Goal: Task Accomplishment & Management: Manage account settings

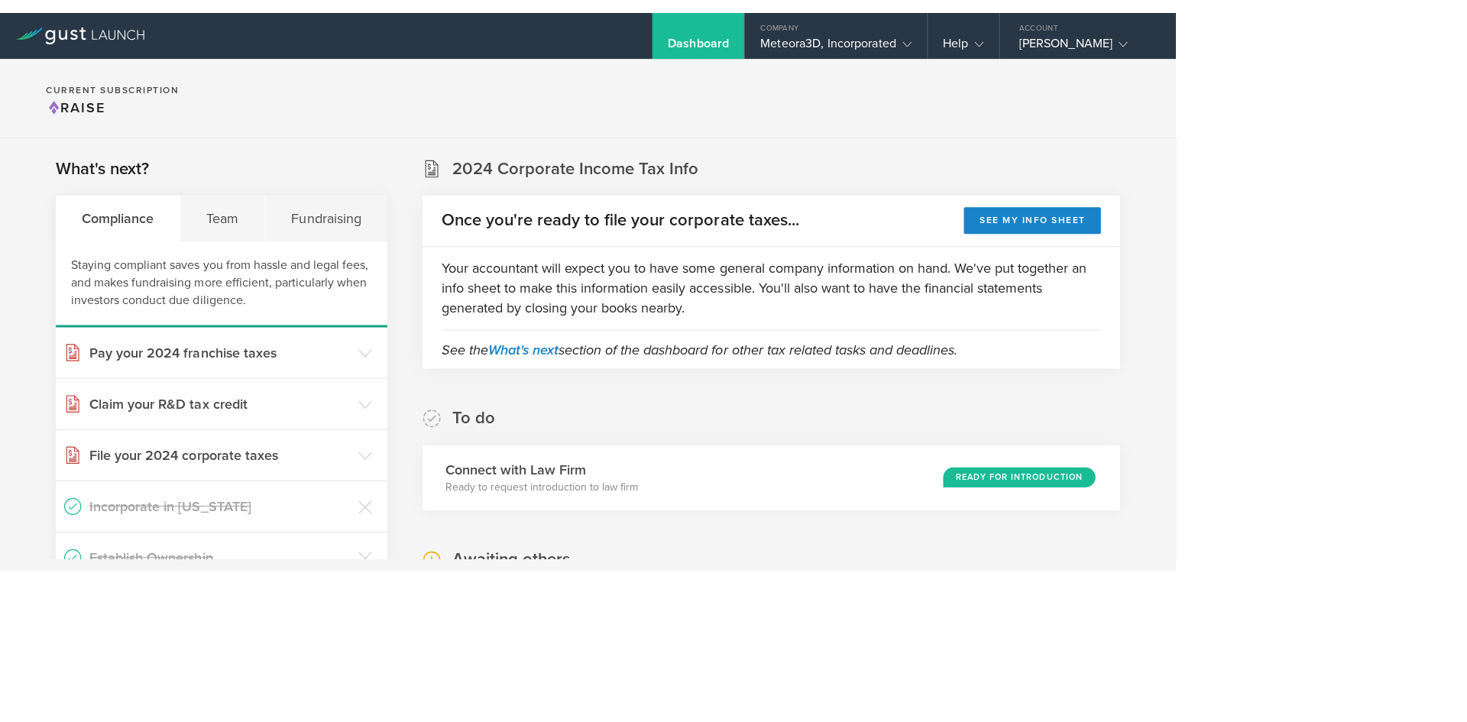
scroll to position [138, 0]
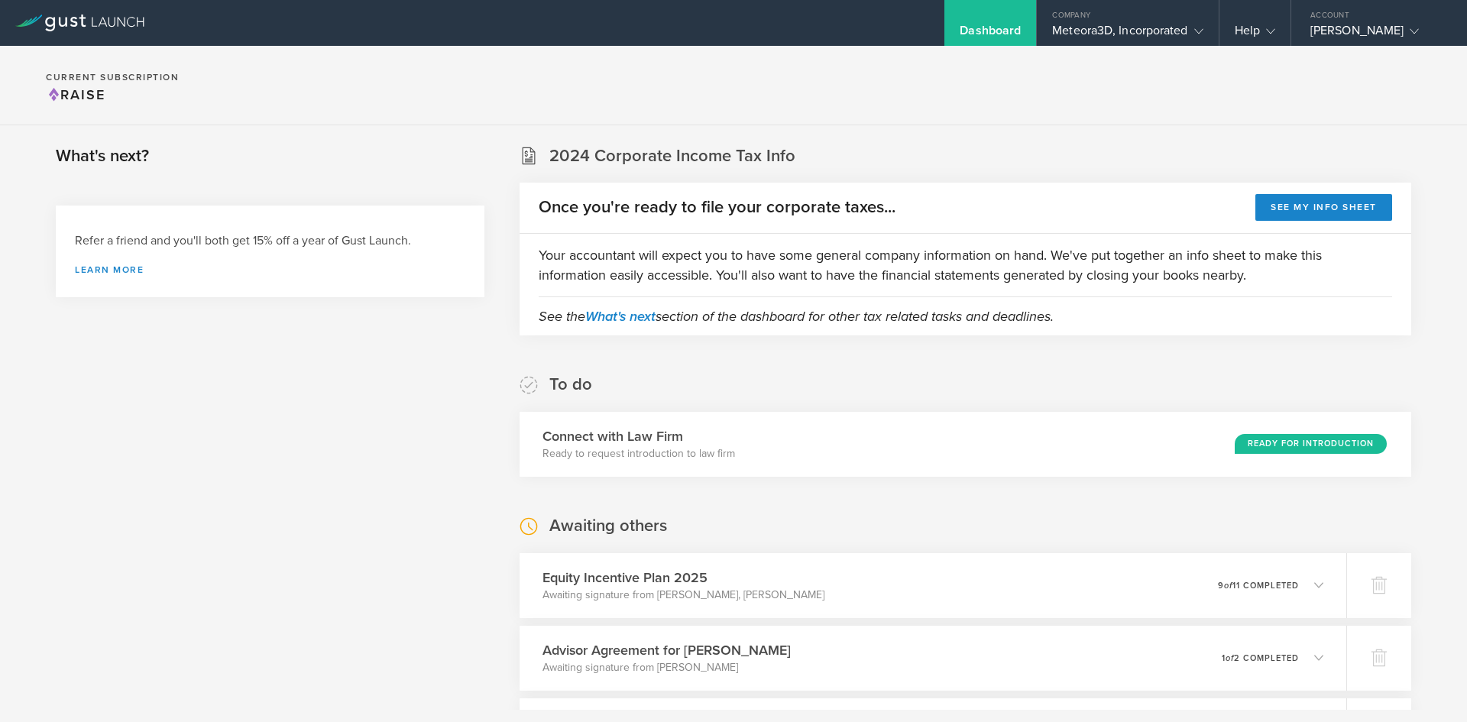
click at [1148, 48] on section "Current Subscription Raise" at bounding box center [733, 85] width 1467 height 79
click at [1146, 44] on div "Meteora3D, Incorporated" at bounding box center [1127, 34] width 151 height 23
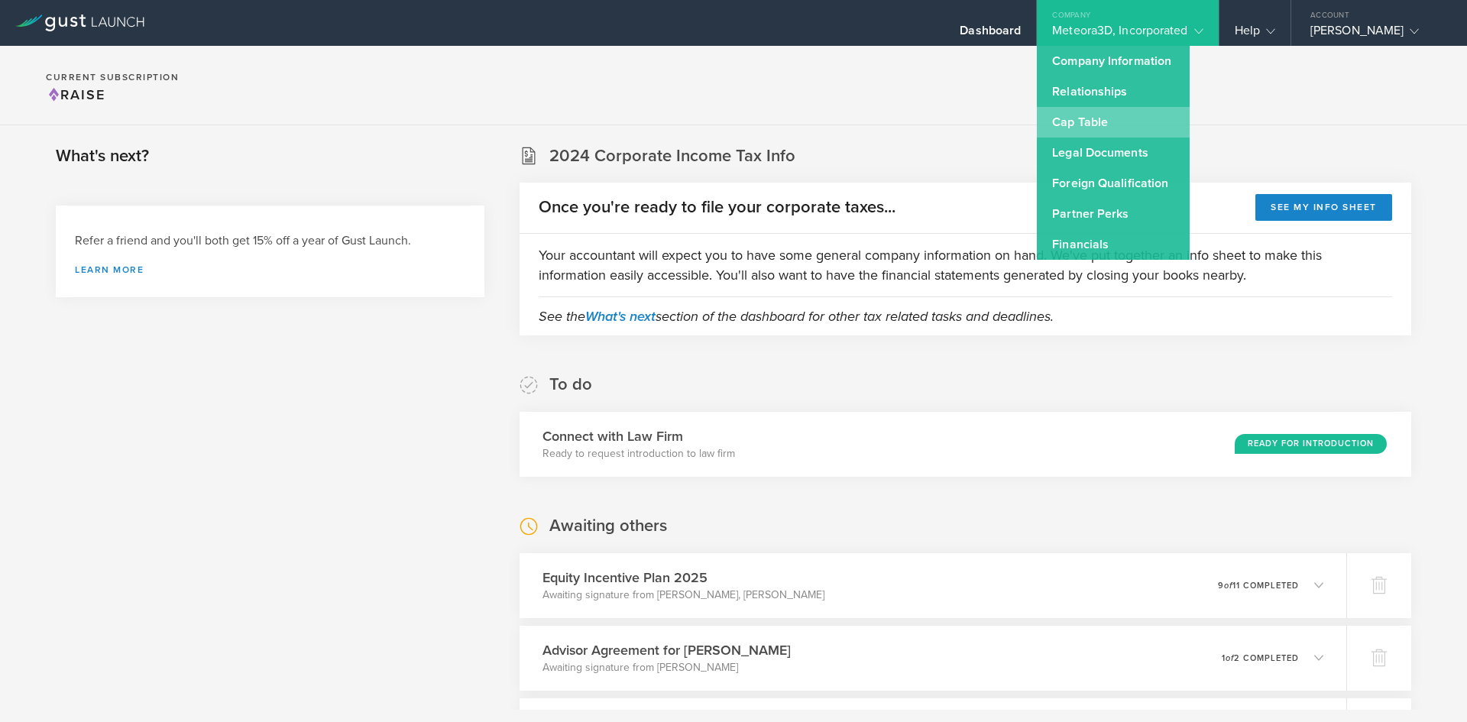
click at [1122, 118] on link "Cap Table" at bounding box center [1113, 122] width 153 height 31
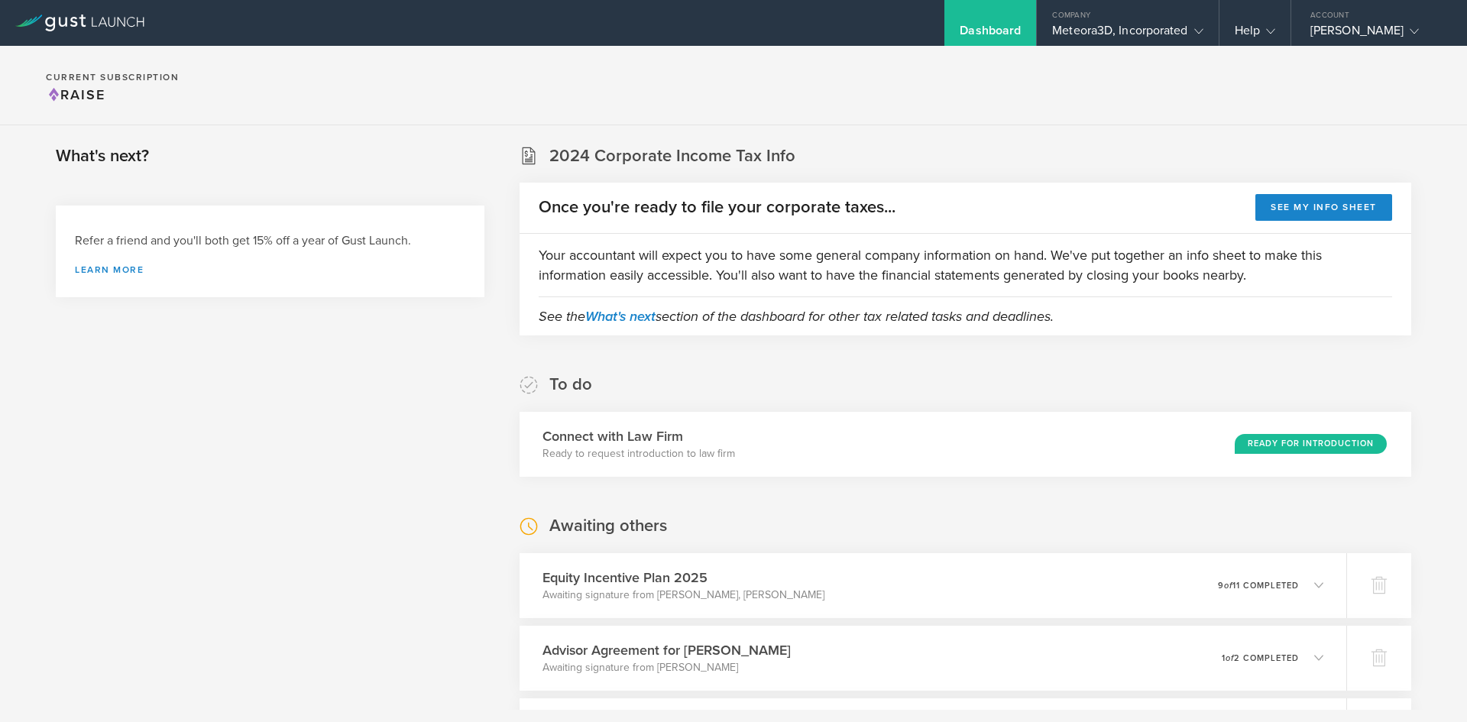
click at [1133, 46] on section "Current Subscription Raise" at bounding box center [733, 85] width 1467 height 79
click at [1137, 38] on div "Meteora3D, Incorporated" at bounding box center [1127, 34] width 151 height 23
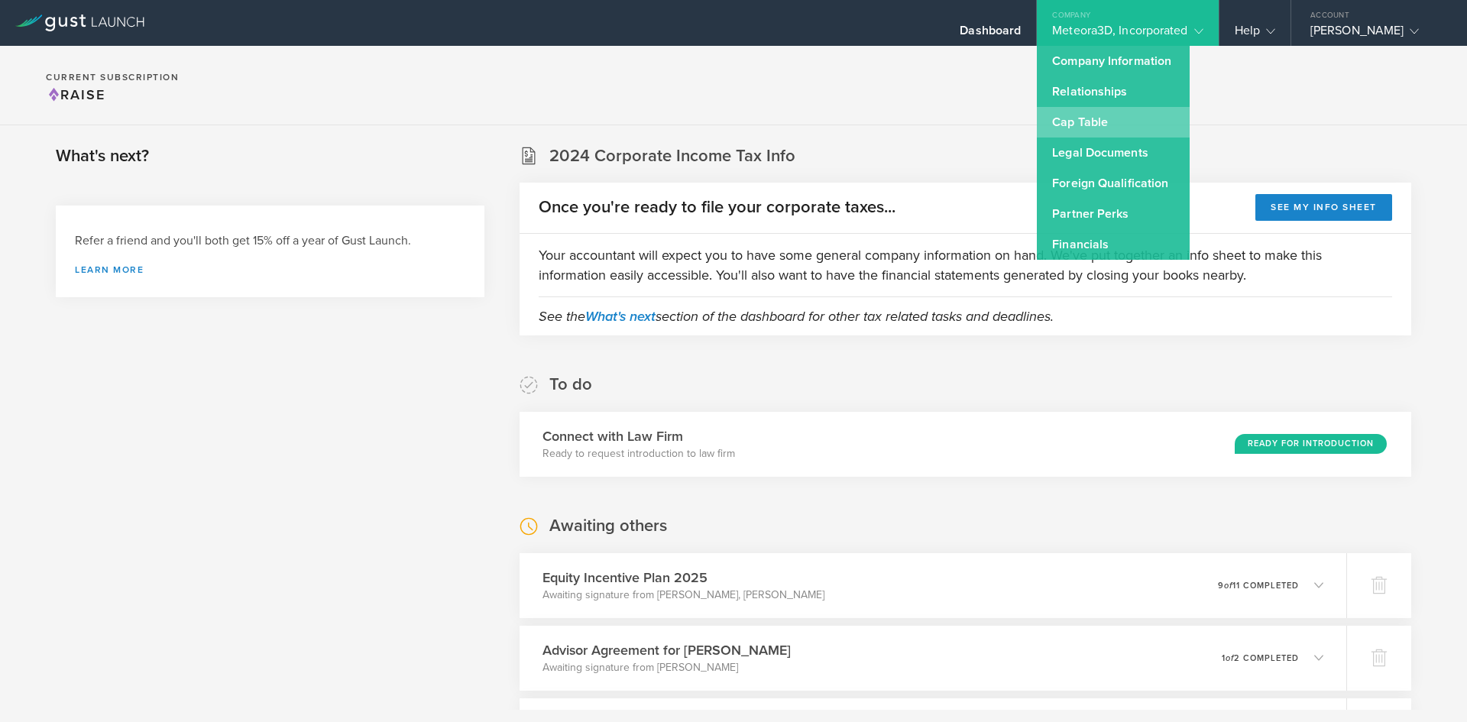
click at [1123, 124] on link "Cap Table" at bounding box center [1113, 122] width 153 height 31
